Goal: Information Seeking & Learning: Learn about a topic

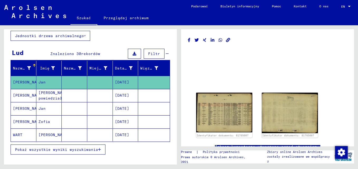
scroll to position [53, 0]
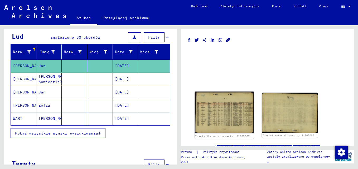
click at [214, 116] on img at bounding box center [224, 113] width 59 height 42
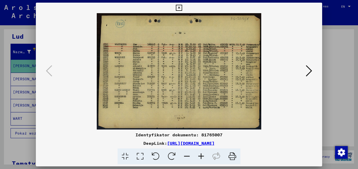
click at [203, 156] on icon at bounding box center [201, 157] width 14 height 16
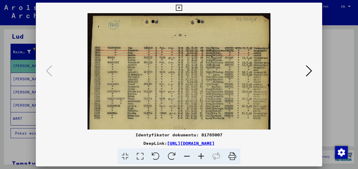
click at [203, 156] on icon at bounding box center [201, 157] width 14 height 16
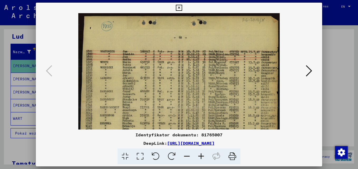
click at [203, 156] on icon at bounding box center [201, 157] width 14 height 16
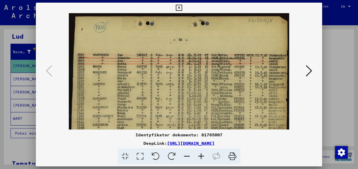
click at [203, 156] on icon at bounding box center [201, 157] width 14 height 16
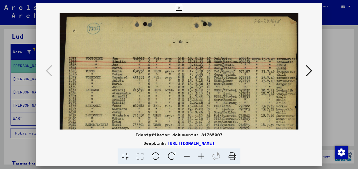
click at [203, 156] on icon at bounding box center [201, 157] width 14 height 16
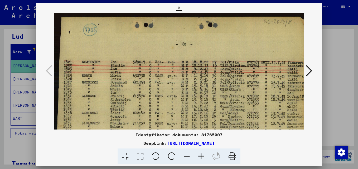
click at [203, 156] on icon at bounding box center [201, 157] width 14 height 16
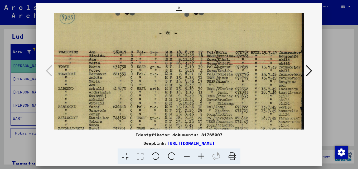
scroll to position [13, 26]
drag, startPoint x: 237, startPoint y: 100, endPoint x: 202, endPoint y: 87, distance: 38.2
click at [202, 87] on img at bounding box center [166, 98] width 276 height 196
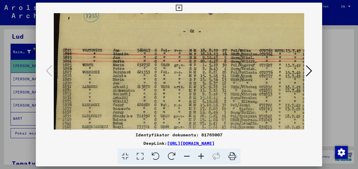
scroll to position [16, 0]
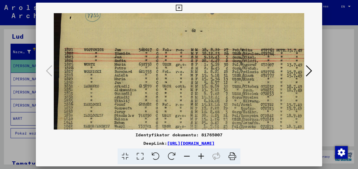
drag, startPoint x: 160, startPoint y: 106, endPoint x: 187, endPoint y: 103, distance: 27.5
click at [187, 103] on img at bounding box center [192, 95] width 276 height 196
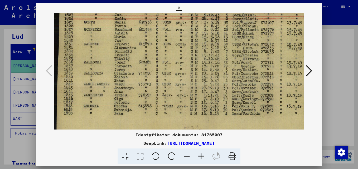
scroll to position [63, 0]
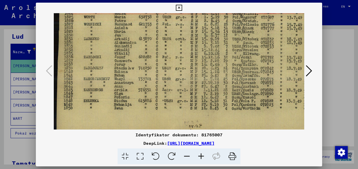
drag, startPoint x: 150, startPoint y: 106, endPoint x: 162, endPoint y: 59, distance: 48.8
click at [162, 59] on img at bounding box center [192, 48] width 276 height 196
click at [307, 72] on icon at bounding box center [309, 71] width 6 height 13
